Goal: Check status

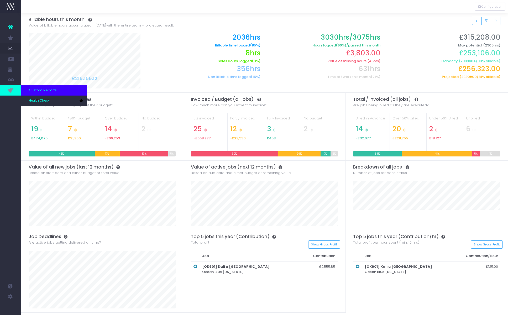
click at [14, 92] on link at bounding box center [10, 90] width 21 height 10
click at [39, 101] on span "Health Check" at bounding box center [39, 100] width 20 height 5
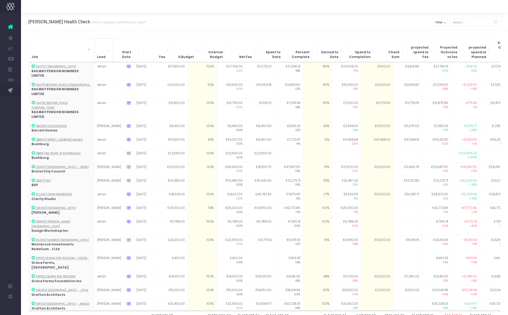
click at [107, 54] on span "Lead: Activate to sort: Activate to sort" at bounding box center [108, 50] width 3 height 24
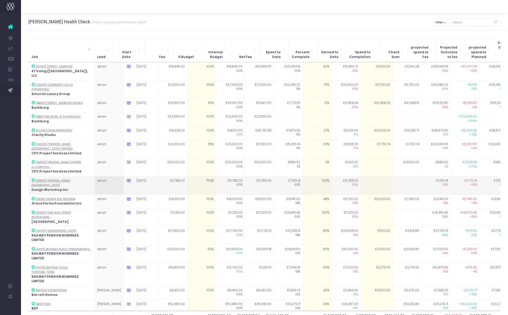
scroll to position [2, 0]
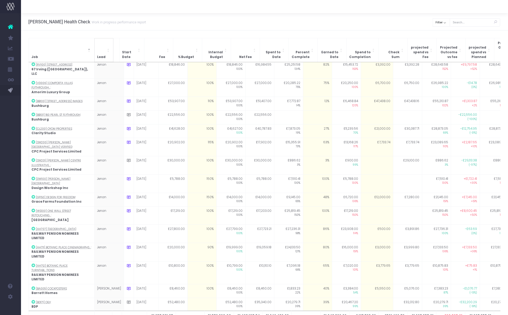
click at [110, 53] on th "Lead" at bounding box center [103, 50] width 19 height 24
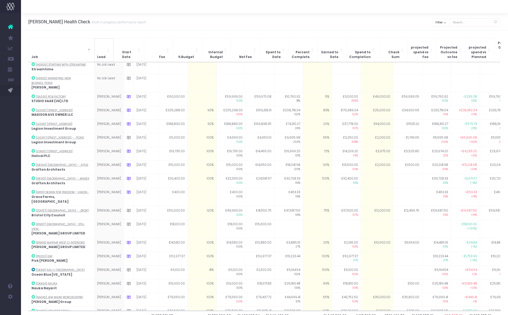
scroll to position [0, 0]
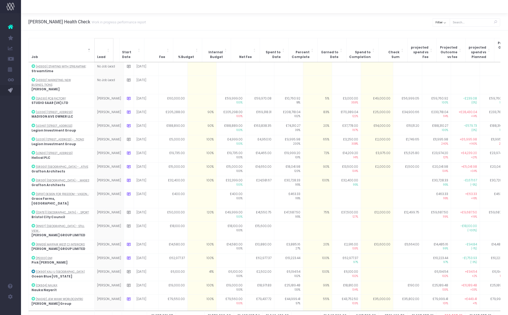
click at [110, 52] on th "Lead" at bounding box center [103, 50] width 19 height 24
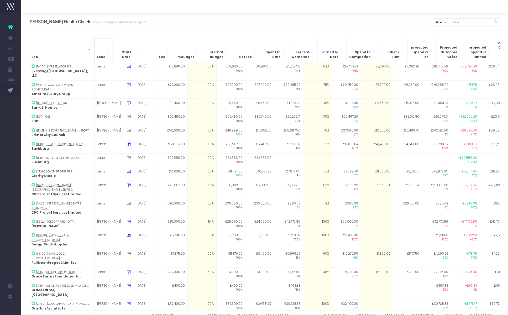
click at [108, 46] on span "Lead: Activate to sort: Activate to sort" at bounding box center [108, 50] width 3 height 24
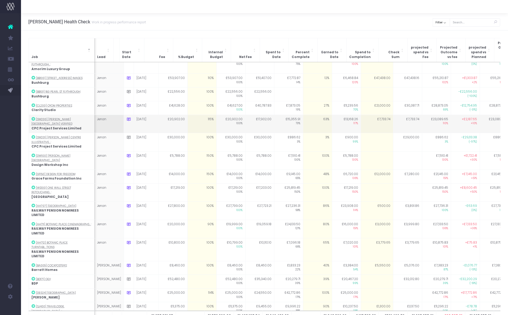
scroll to position [0, 1]
